Goal: Transaction & Acquisition: Subscribe to service/newsletter

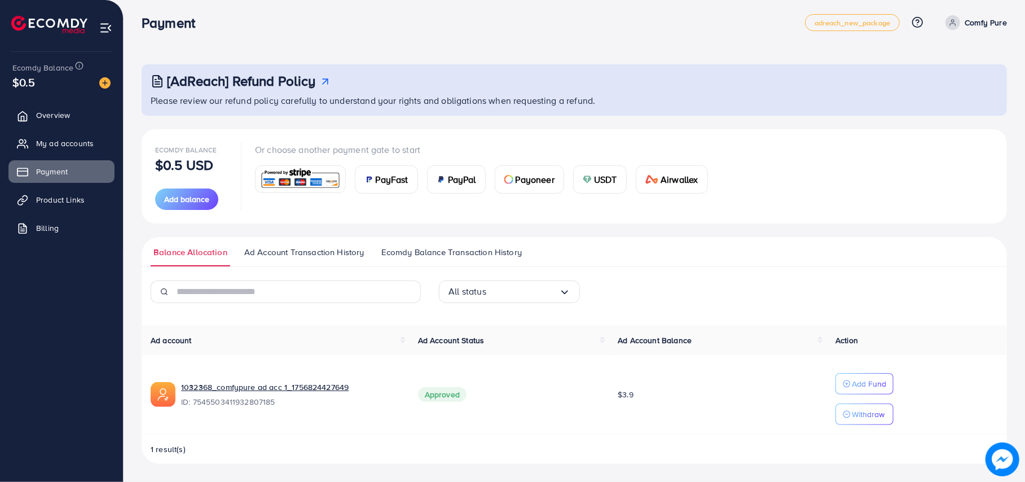
scroll to position [7, 0]
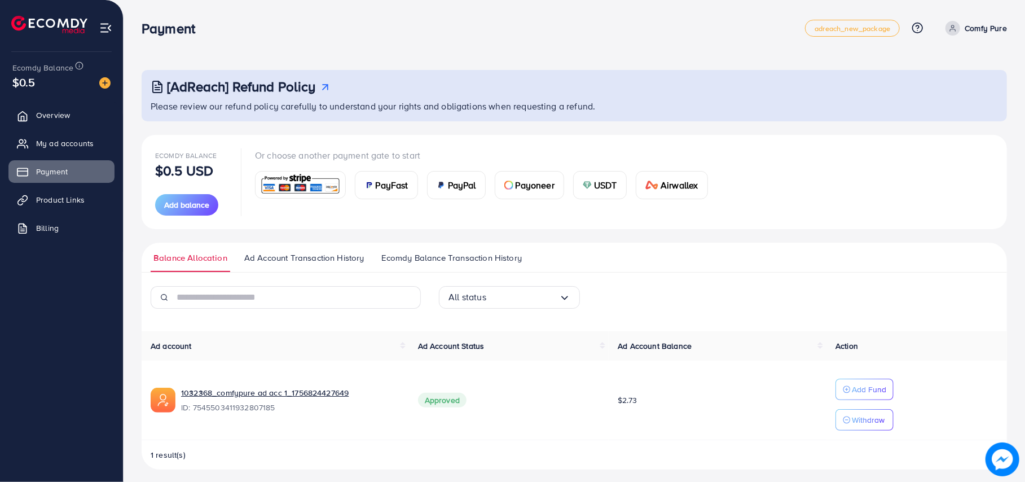
scroll to position [7, 0]
